Goal: Information Seeking & Learning: Learn about a topic

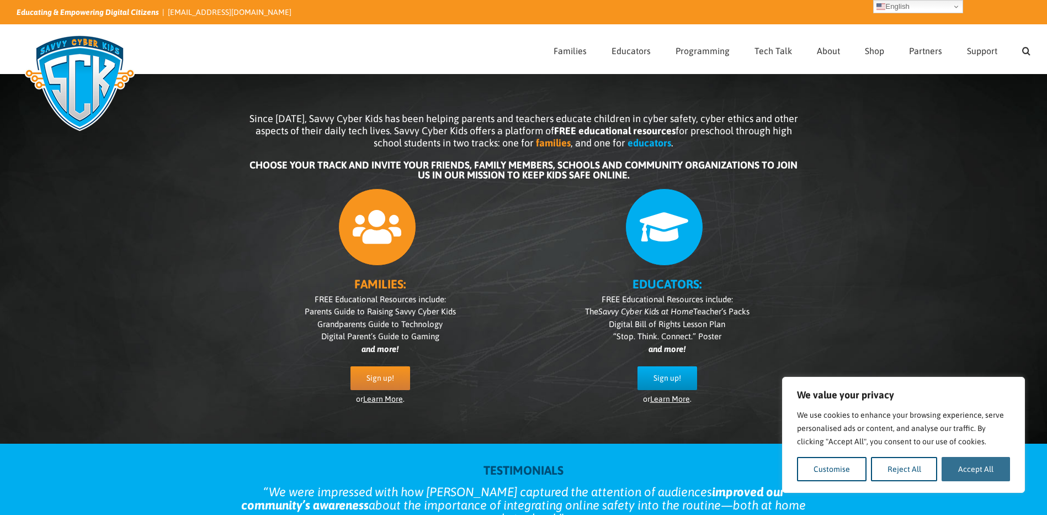
click at [988, 467] on button "Accept All" at bounding box center [976, 469] width 68 height 24
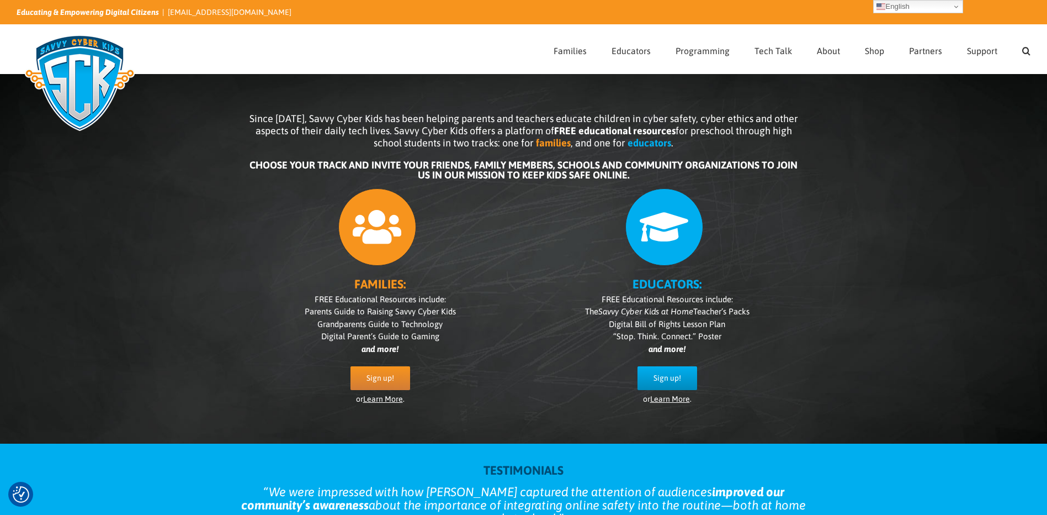
checkbox input "true"
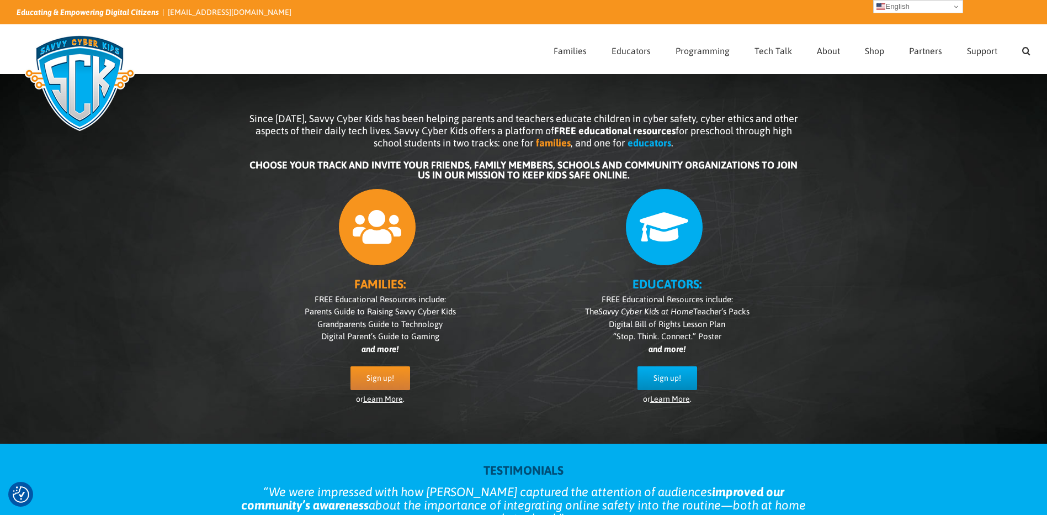
click at [932, 8] on link "English" at bounding box center [918, 6] width 90 height 13
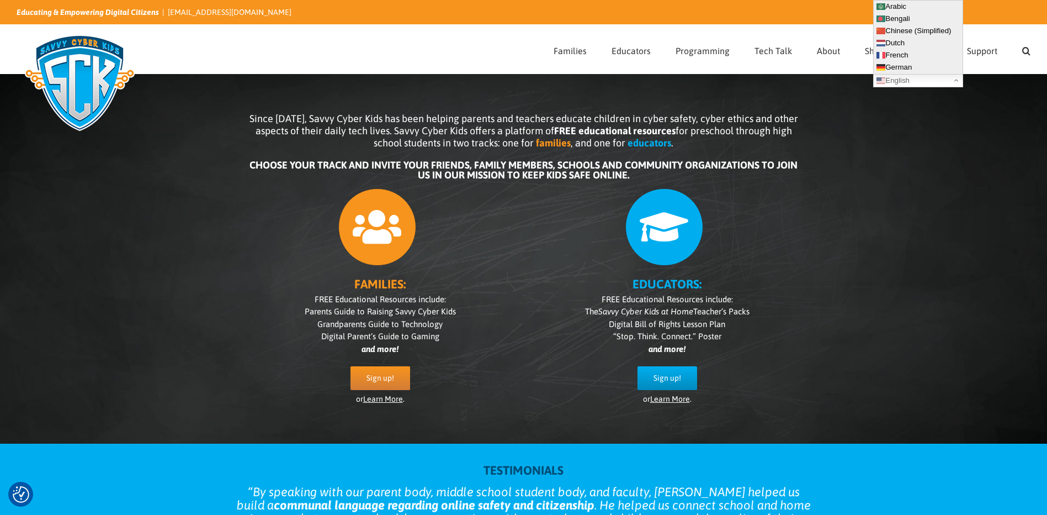
click at [904, 198] on div "Since [DATE], Savvy Cyber Kids has been helping parents and teachers educate ch…" at bounding box center [523, 250] width 1047 height 386
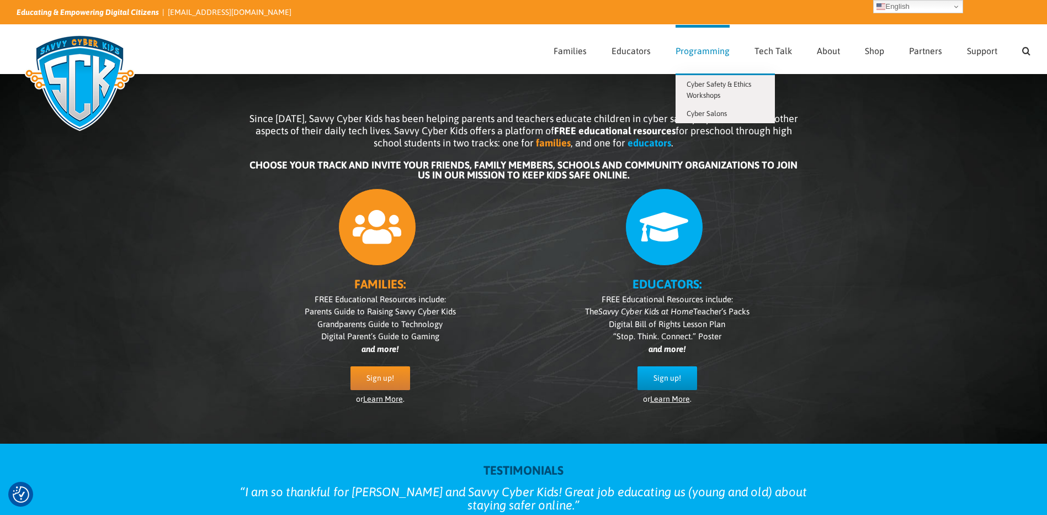
click at [691, 59] on link "Programming" at bounding box center [703, 49] width 54 height 49
